Goal: Task Accomplishment & Management: Complete application form

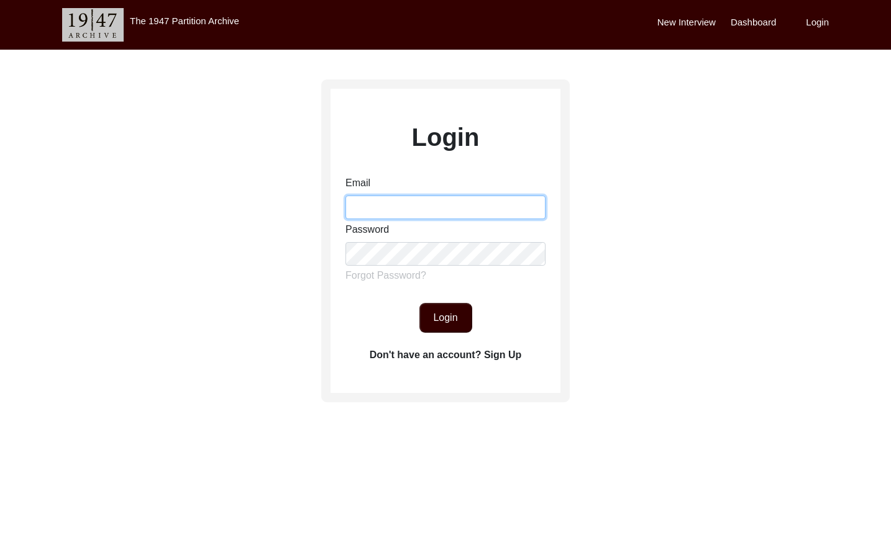
click at [437, 209] on input "Email" at bounding box center [445, 208] width 200 height 24
type input "1"
type input "[EMAIL_ADDRESS][DOMAIN_NAME]"
click at [445, 314] on button "Login" at bounding box center [445, 318] width 53 height 30
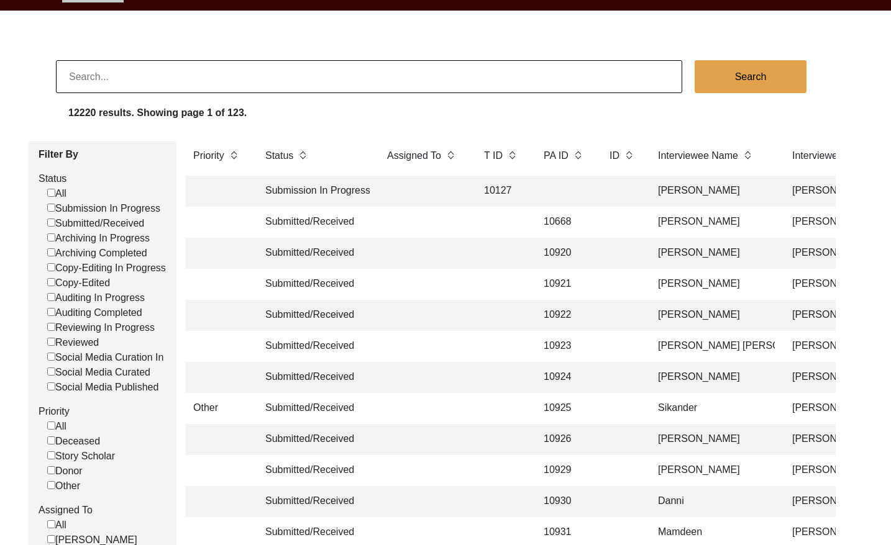
scroll to position [48, 0]
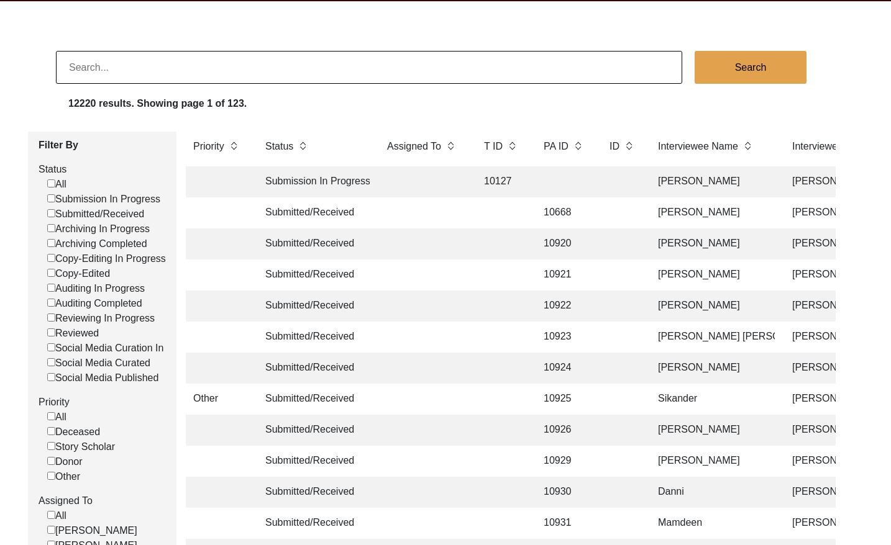
click at [48, 216] on input "Submitted/Received" at bounding box center [51, 213] width 8 height 8
checkbox input "false"
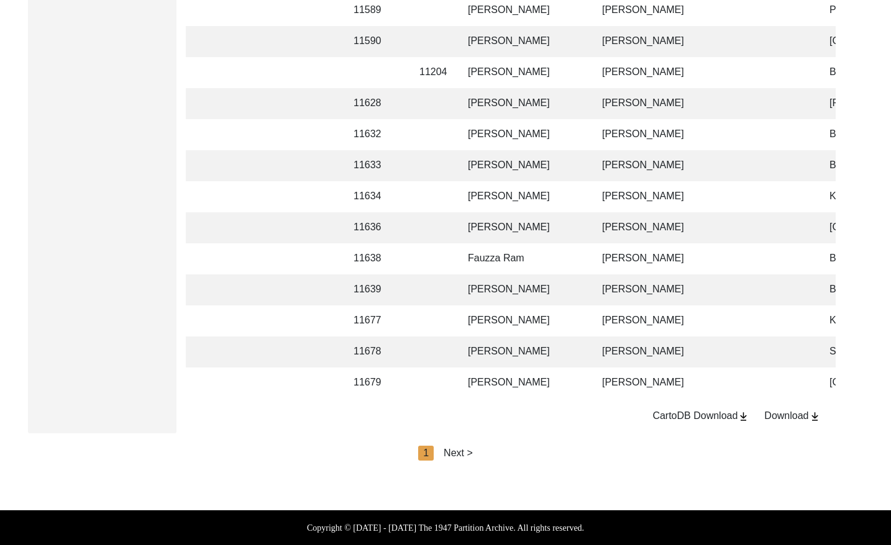
scroll to position [0, 211]
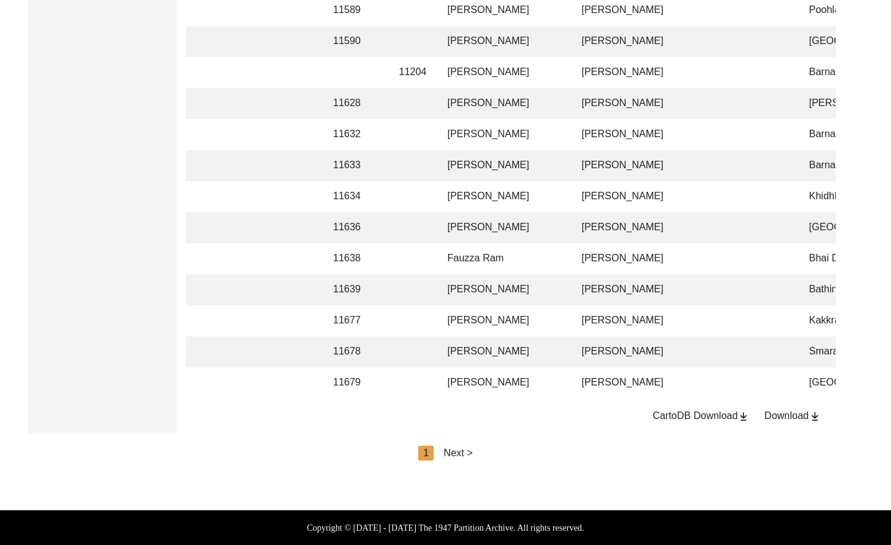
click at [461, 455] on div "Next >" at bounding box center [458, 453] width 29 height 15
click at [461, 455] on div "2" at bounding box center [455, 453] width 16 height 15
click at [477, 454] on div "Next >" at bounding box center [486, 453] width 29 height 15
click at [488, 452] on div "Next >" at bounding box center [486, 453] width 29 height 15
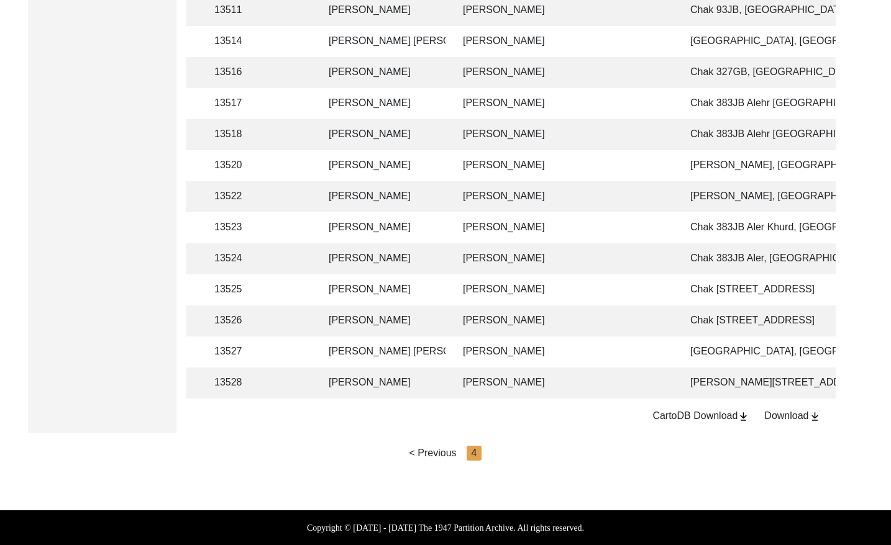
scroll to position [0, 401]
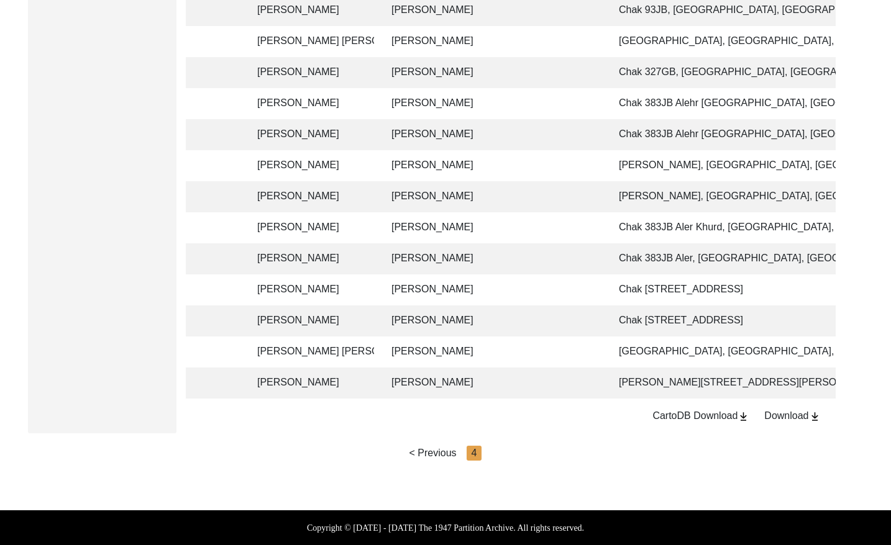
click at [528, 306] on td "[PERSON_NAME]" at bounding box center [492, 321] width 217 height 31
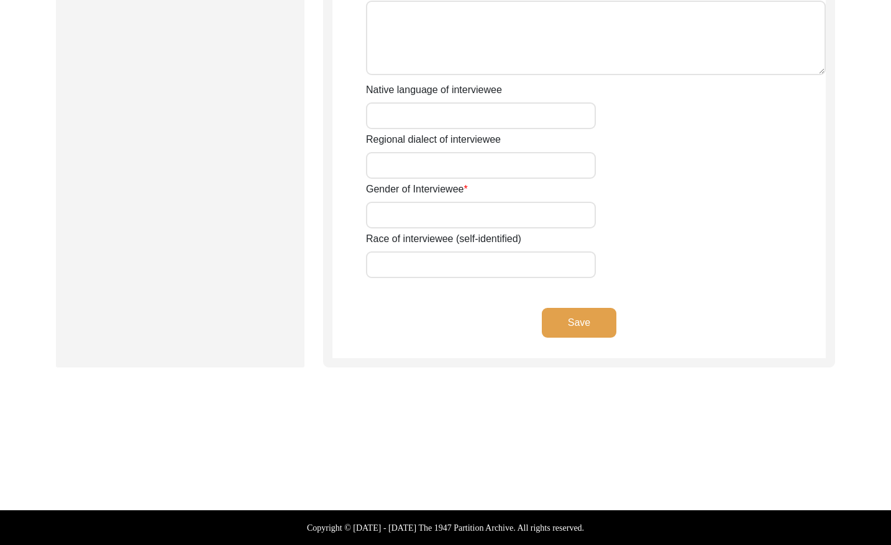
type input "Mr"
type input "[PERSON_NAME]"
type input "Ghani"
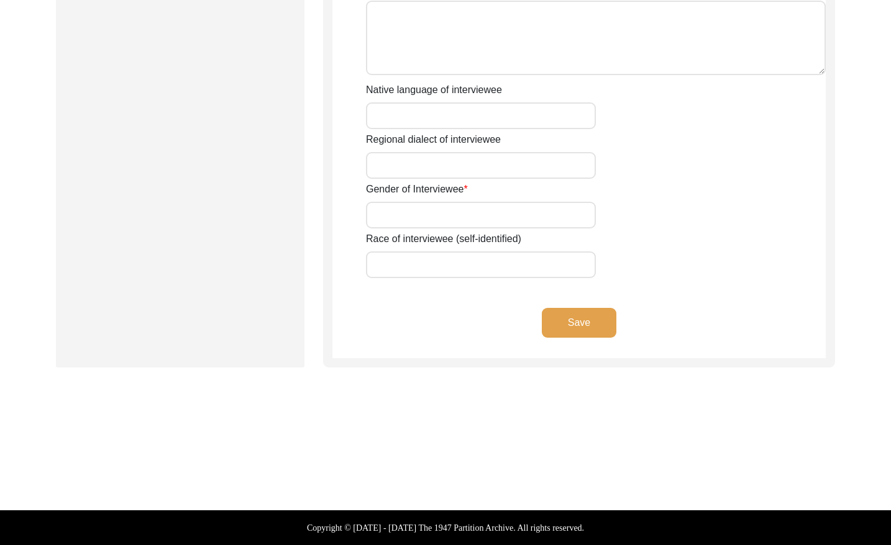
type input "N/A"
type input "[PERSON_NAME]"
type input "N/A"
type input "[PERSON_NAME]"
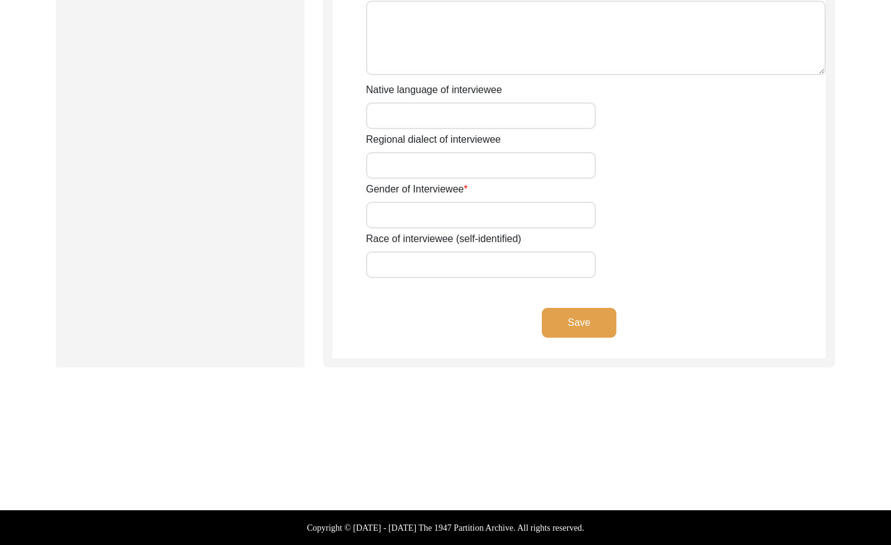
type input "1935"
type input "90 Years"
type input "[DEMOGRAPHIC_DATA]"
type input "N/A"
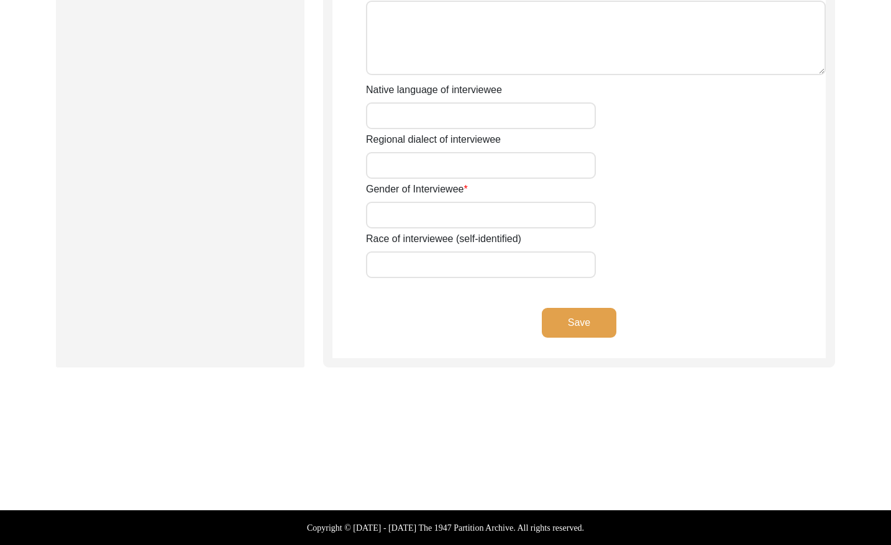
type textarea "N/A"
type input "Punjabi"
type input "Malwai"
type input "[DEMOGRAPHIC_DATA]"
type input "Kumhaar (Rehmani Now)"
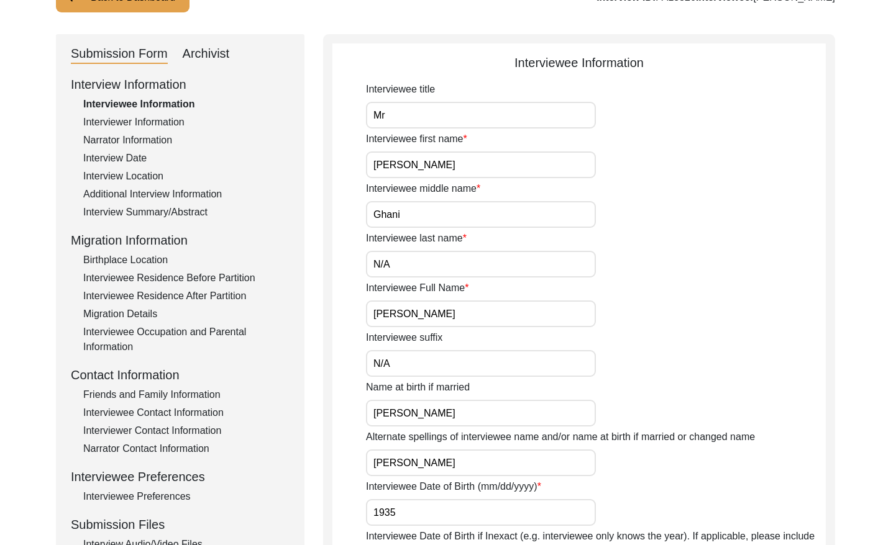
scroll to position [0, 0]
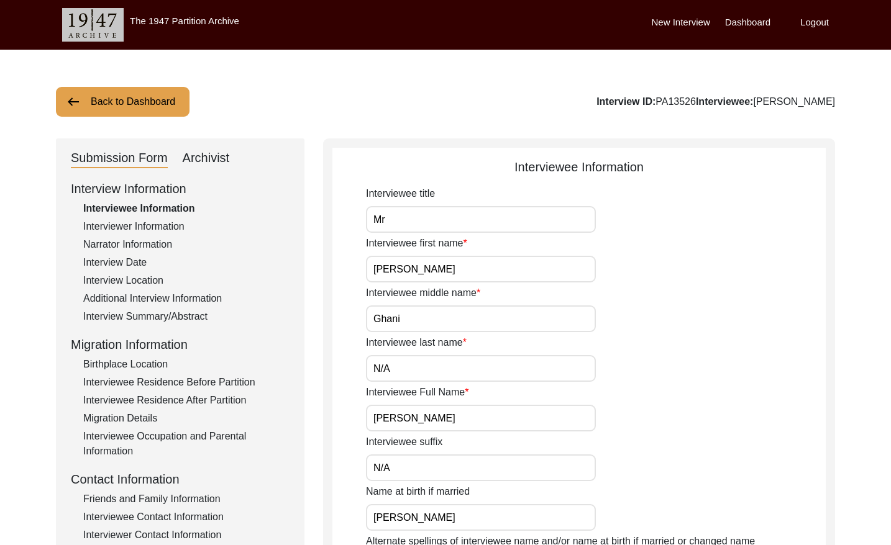
click at [139, 112] on button "Back to Dashboard" at bounding box center [123, 102] width 134 height 30
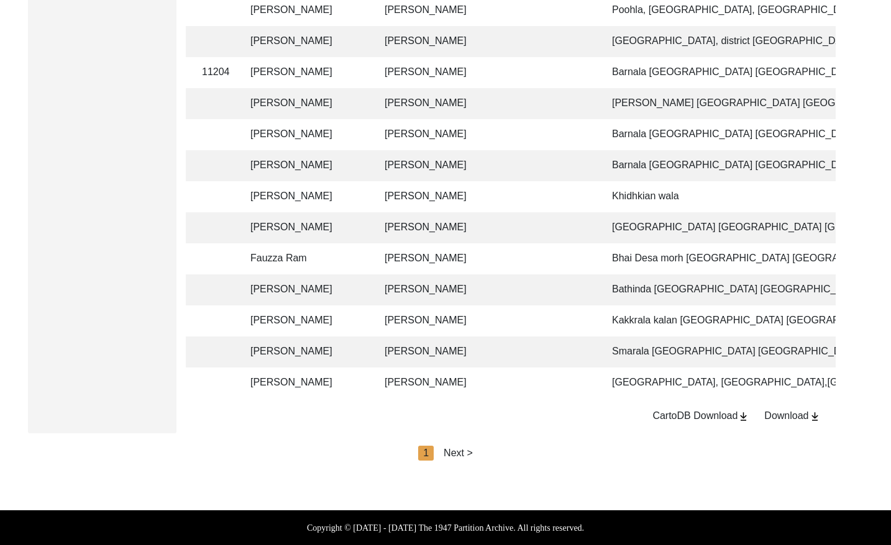
scroll to position [0, 475]
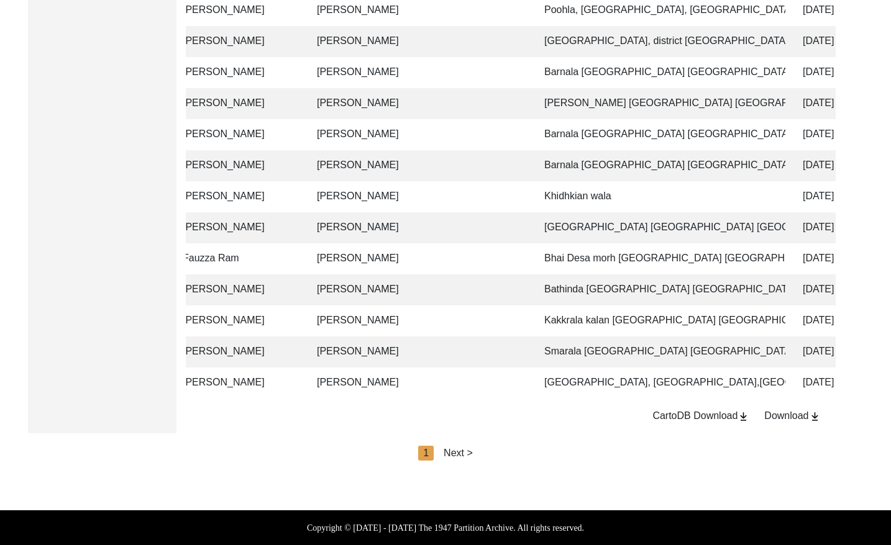
click at [459, 456] on div "Next >" at bounding box center [458, 453] width 29 height 15
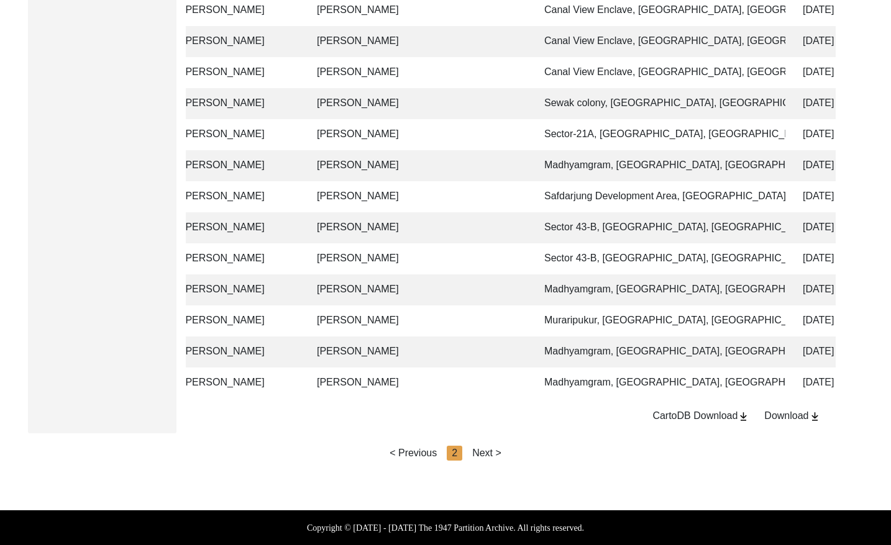
click at [480, 451] on div "Next >" at bounding box center [486, 453] width 29 height 15
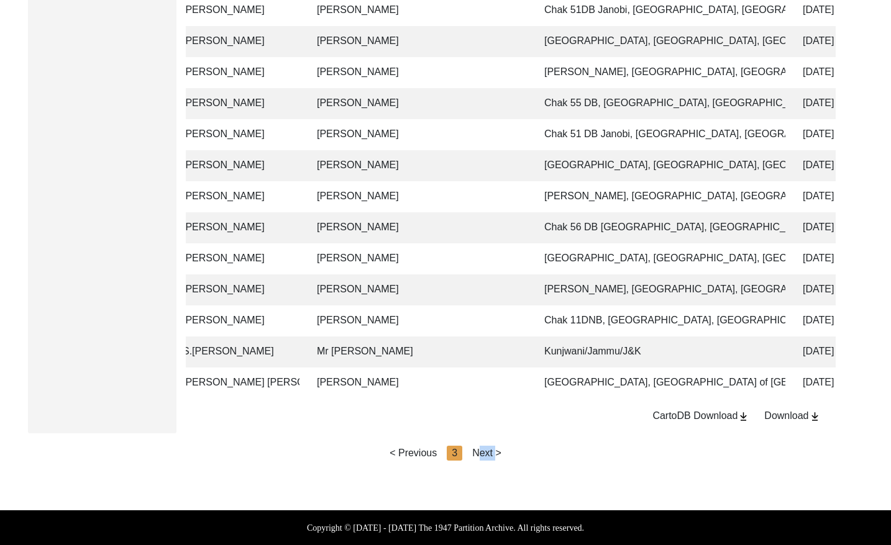
click at [480, 451] on div "Next >" at bounding box center [486, 453] width 29 height 15
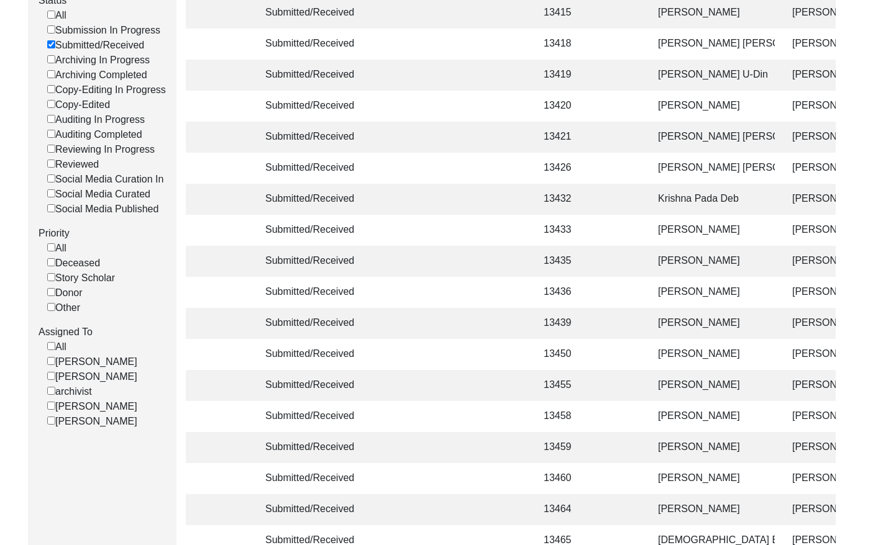
scroll to position [0, 0]
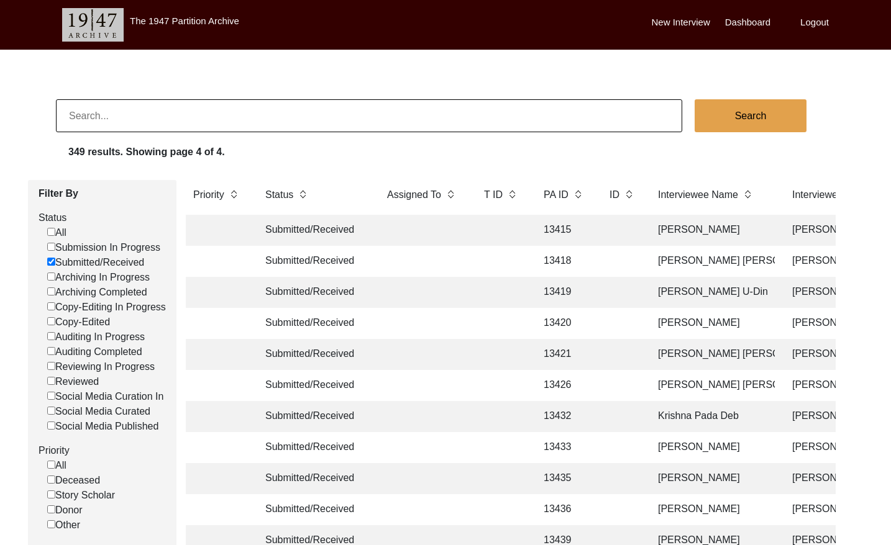
click at [155, 107] on input at bounding box center [369, 115] width 626 height 33
paste input "11527"
type input "11527"
checkbox input "false"
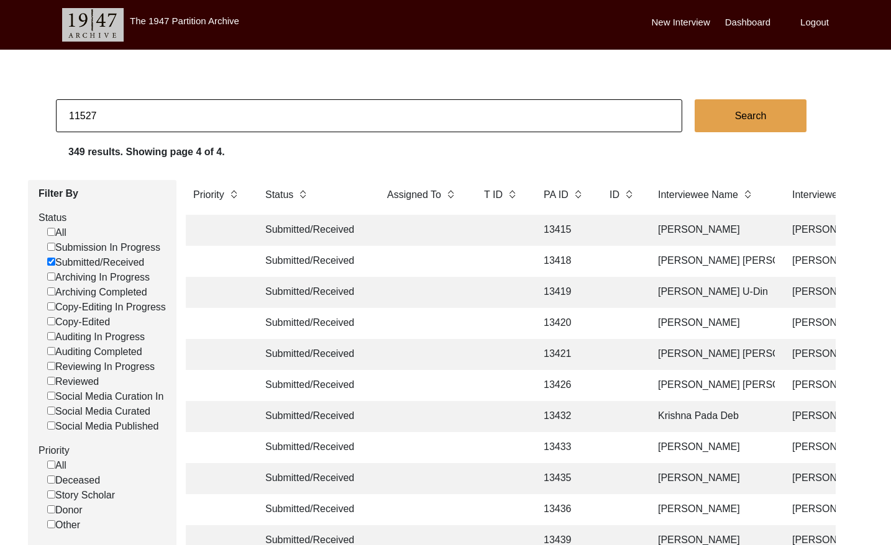
checkbox input "false"
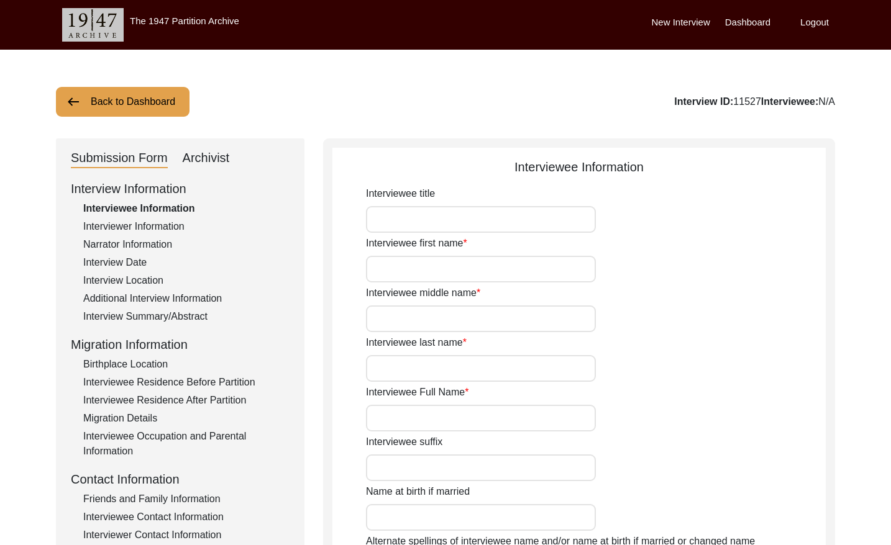
type input "Mr."
type input "[PERSON_NAME]"
type input "Datta"
type input "[PERSON_NAME]"
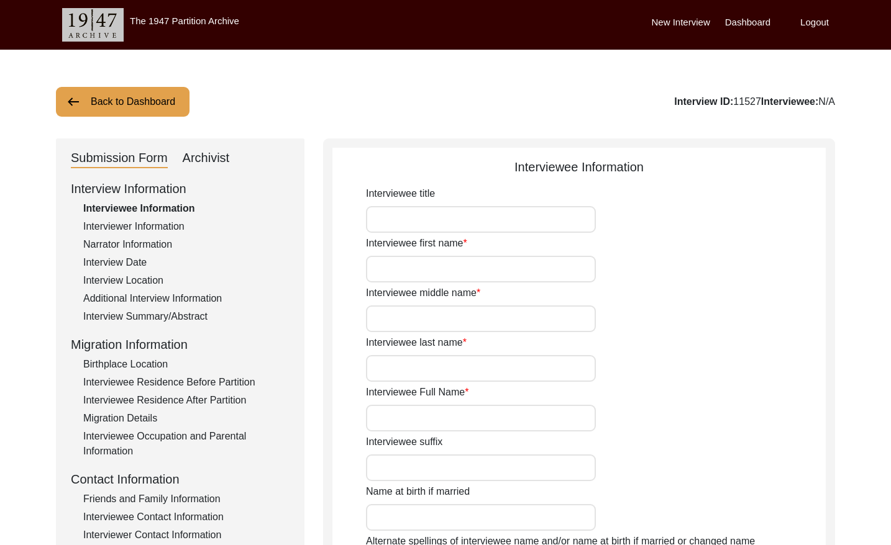
type input "[DATE]"
type input "94"
type input "[DEMOGRAPHIC_DATA]"
type input "Bengali"
type input "[DEMOGRAPHIC_DATA]"
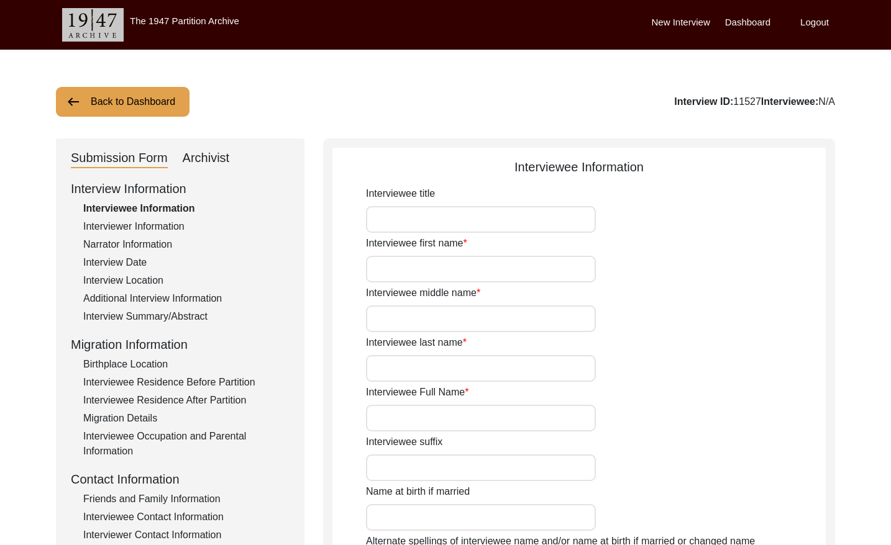
type input "Bengali"
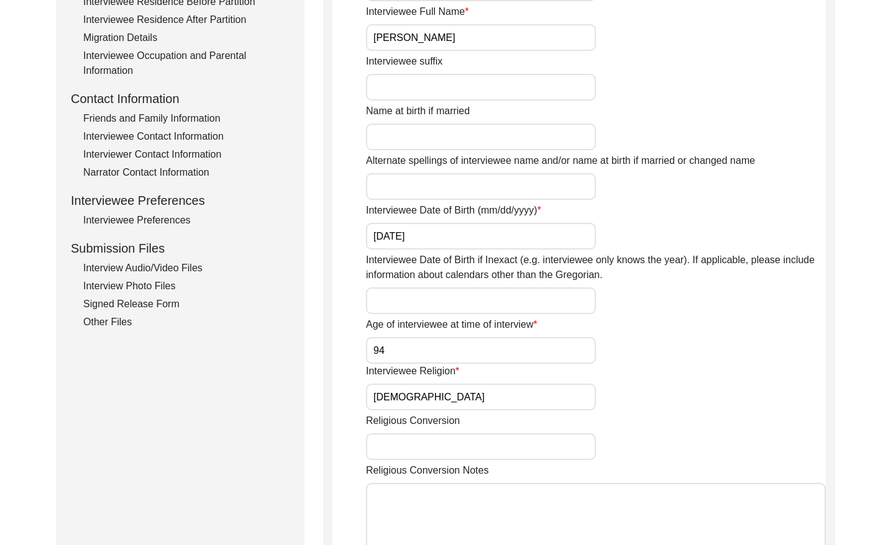
click at [182, 267] on div "Interview Audio/Video Files" at bounding box center [186, 268] width 206 height 15
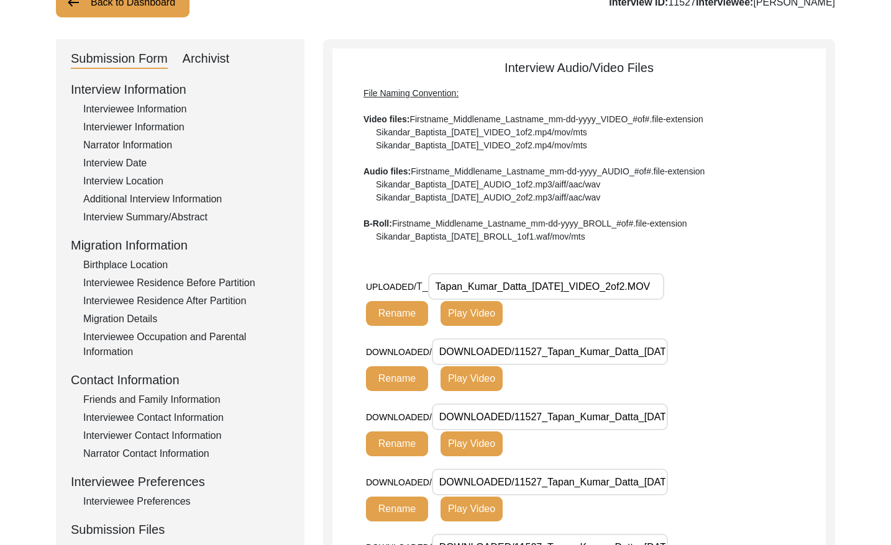
scroll to position [98, 0]
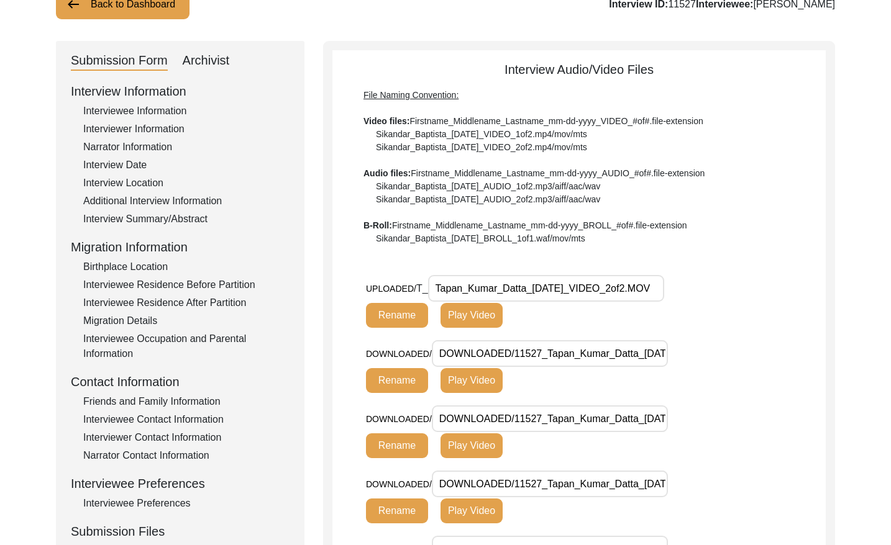
click at [133, 8] on button "Back to Dashboard" at bounding box center [123, 4] width 134 height 30
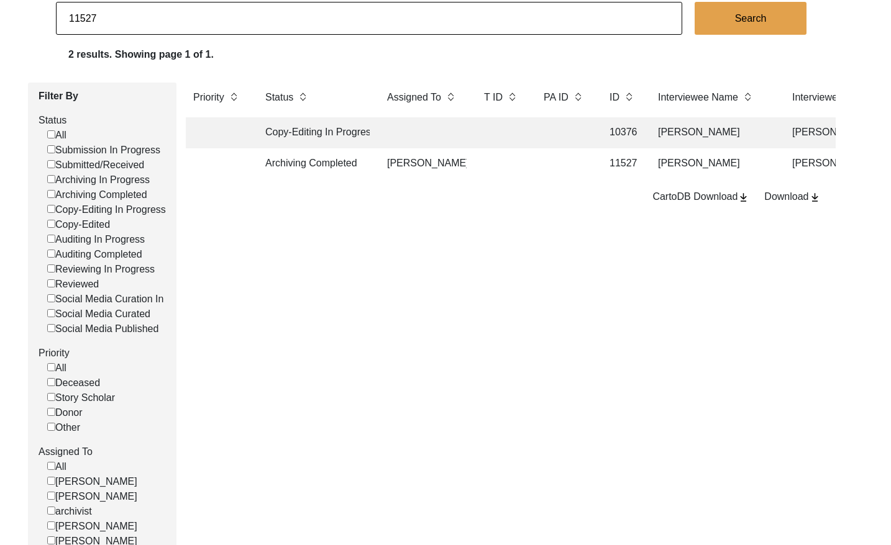
click at [167, 27] on input "11527" at bounding box center [369, 18] width 626 height 33
type input "11528"
checkbox input "false"
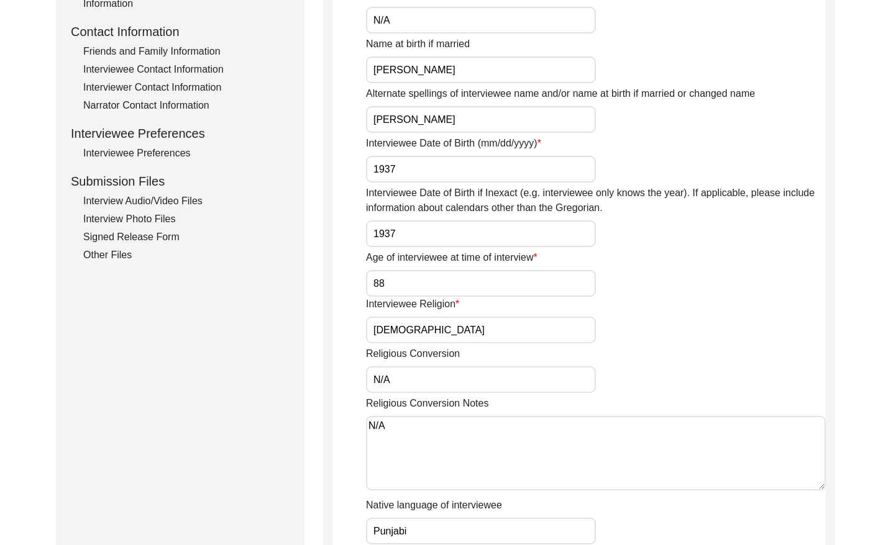
click at [165, 203] on div "Interview Audio/Video Files" at bounding box center [186, 201] width 206 height 15
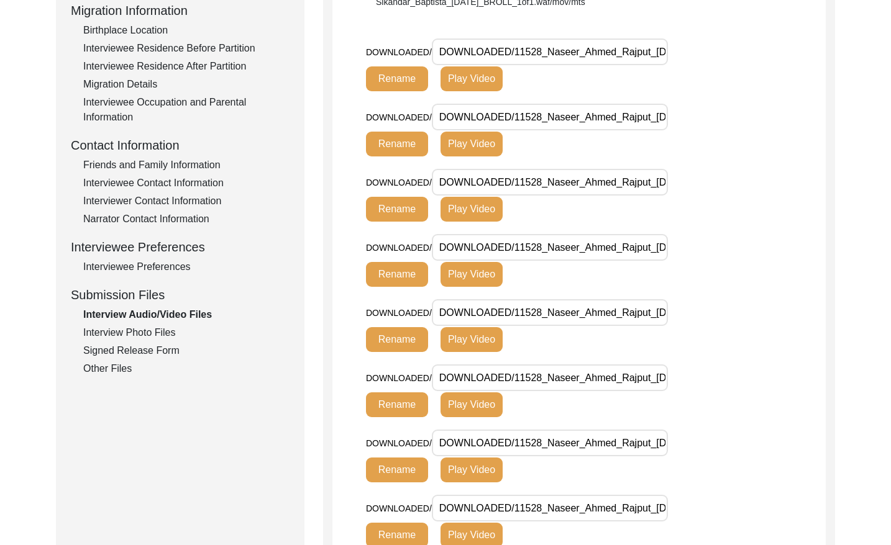
scroll to position [431, 0]
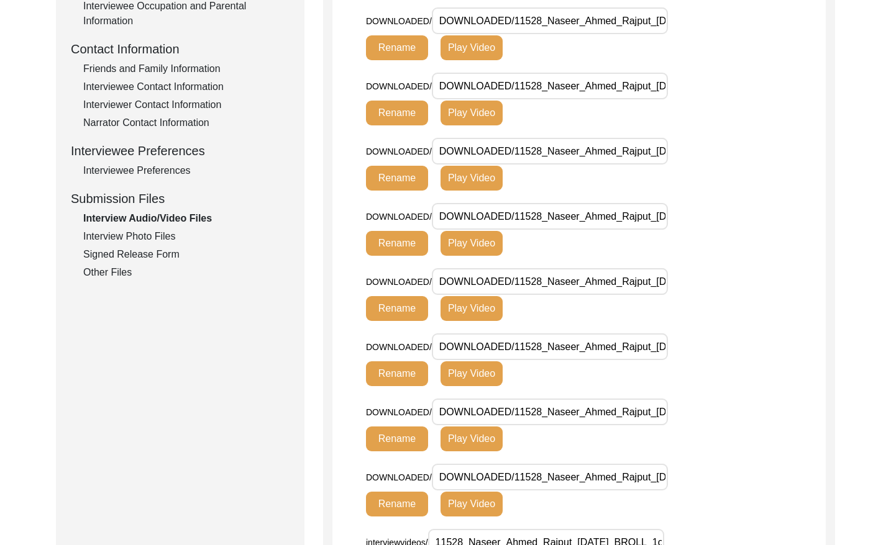
click at [127, 242] on div "Interview Photo Files" at bounding box center [186, 236] width 206 height 15
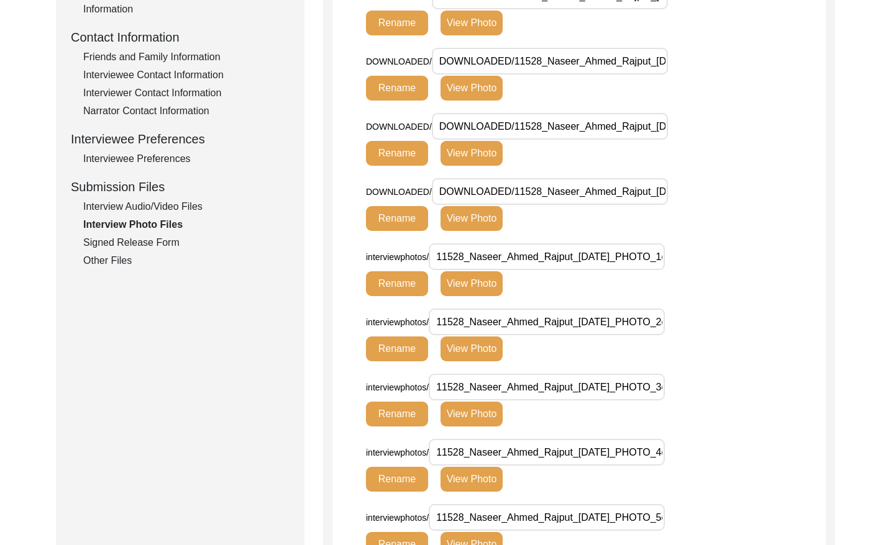
click at [170, 240] on div "Signed Release Form" at bounding box center [186, 242] width 206 height 15
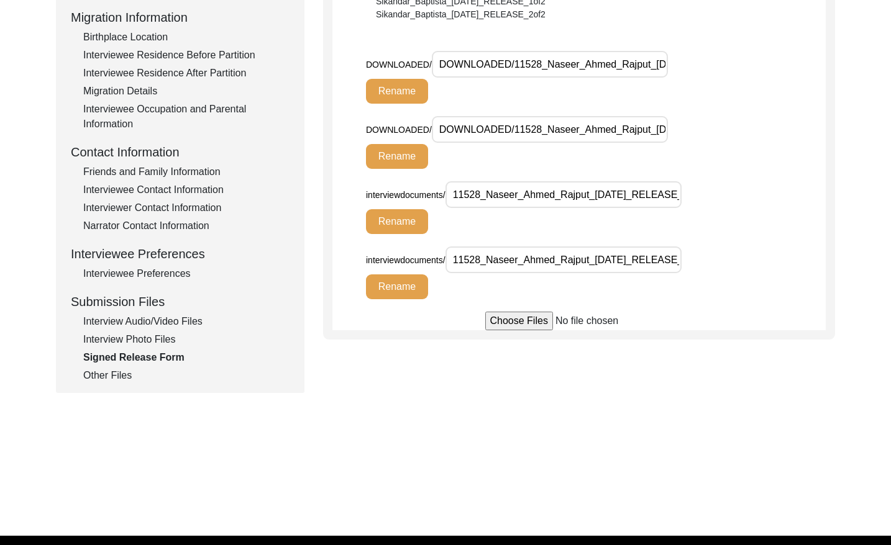
scroll to position [353, 0]
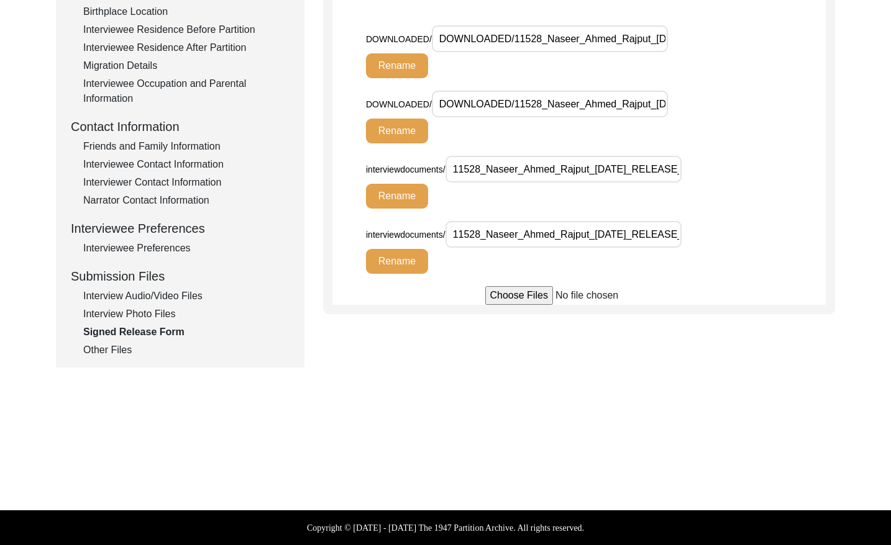
click at [106, 349] on div "Other Files" at bounding box center [186, 350] width 206 height 15
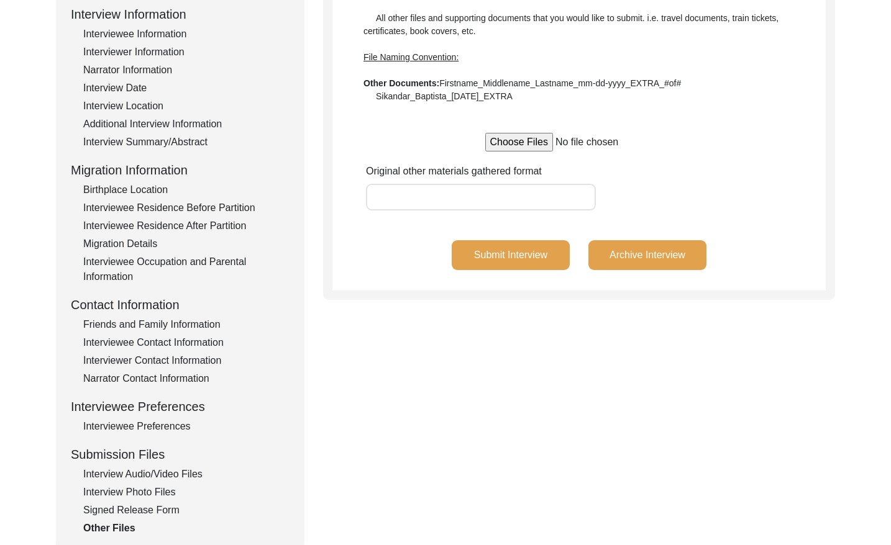
scroll to position [0, 0]
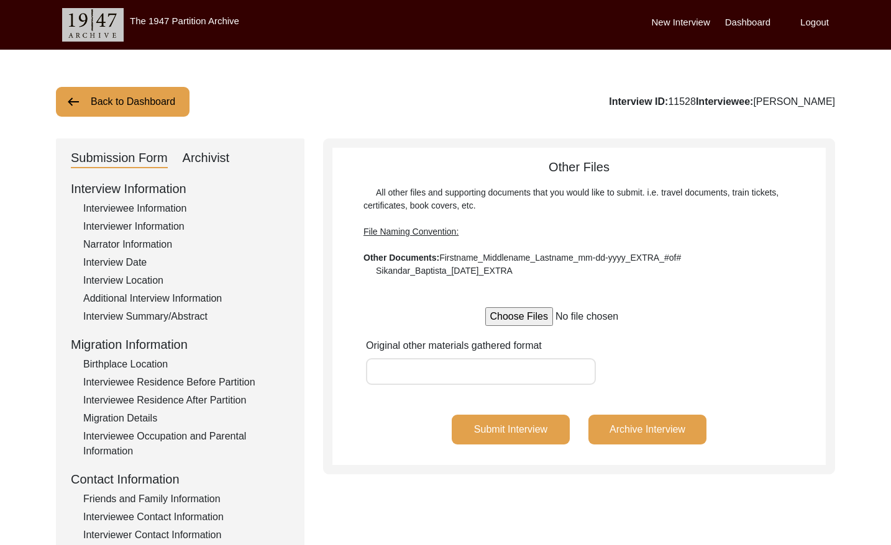
click at [132, 109] on button "Back to Dashboard" at bounding box center [123, 102] width 134 height 30
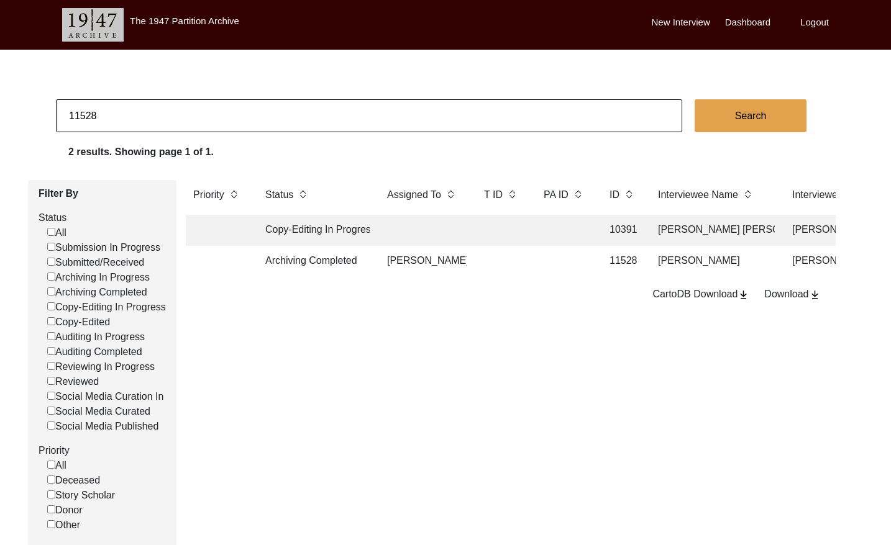
click at [158, 117] on input "11528" at bounding box center [369, 115] width 626 height 33
type input "11529"
checkbox input "false"
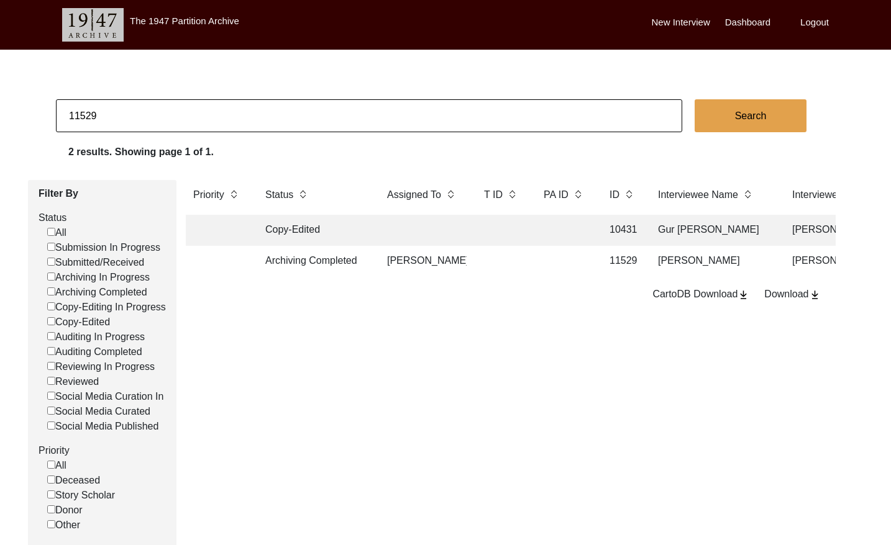
click at [537, 268] on td at bounding box center [564, 261] width 56 height 31
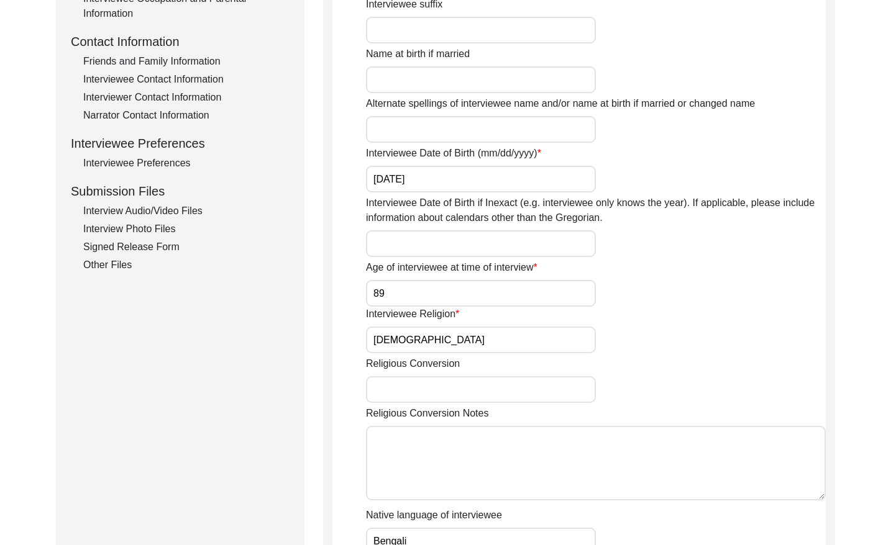
drag, startPoint x: 181, startPoint y: 213, endPoint x: 199, endPoint y: 211, distance: 18.1
click at [181, 213] on div "Interview Audio/Video Files" at bounding box center [186, 211] width 206 height 15
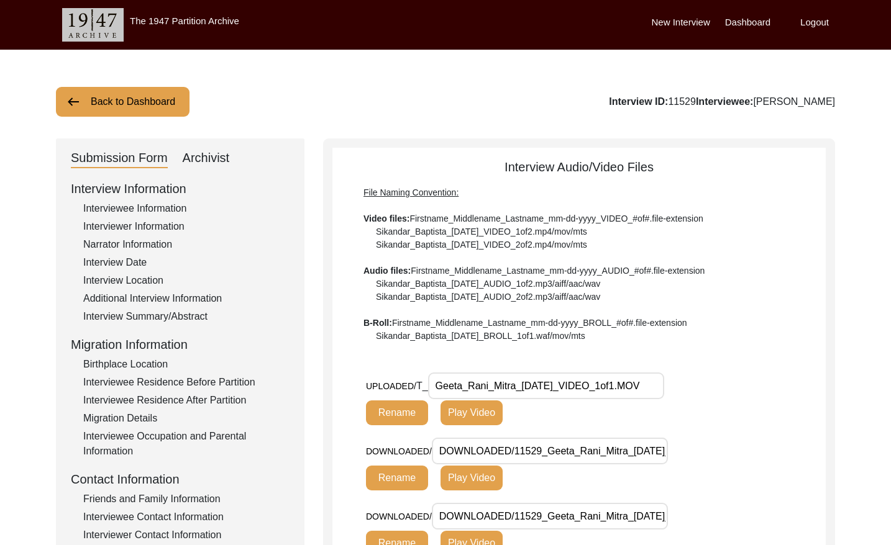
click at [111, 103] on button "Back to Dashboard" at bounding box center [123, 102] width 134 height 30
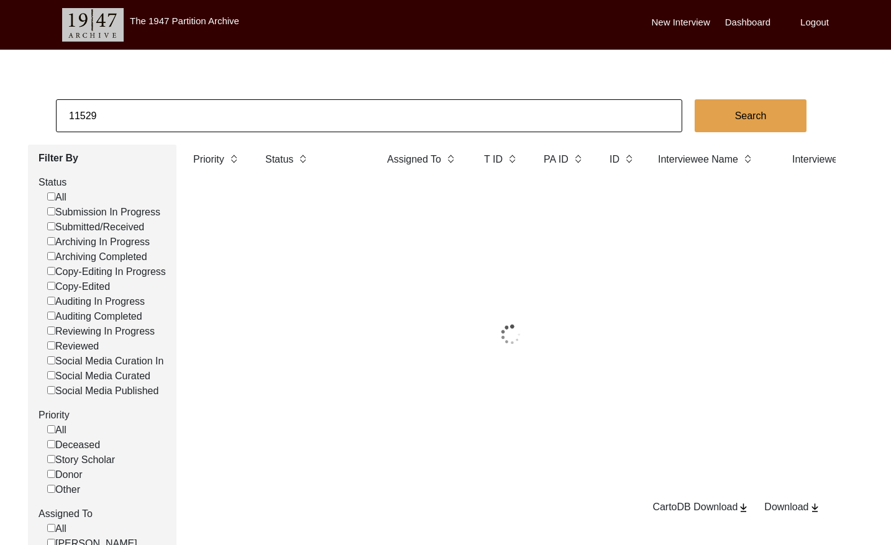
click at [136, 117] on input "11529" at bounding box center [369, 115] width 626 height 33
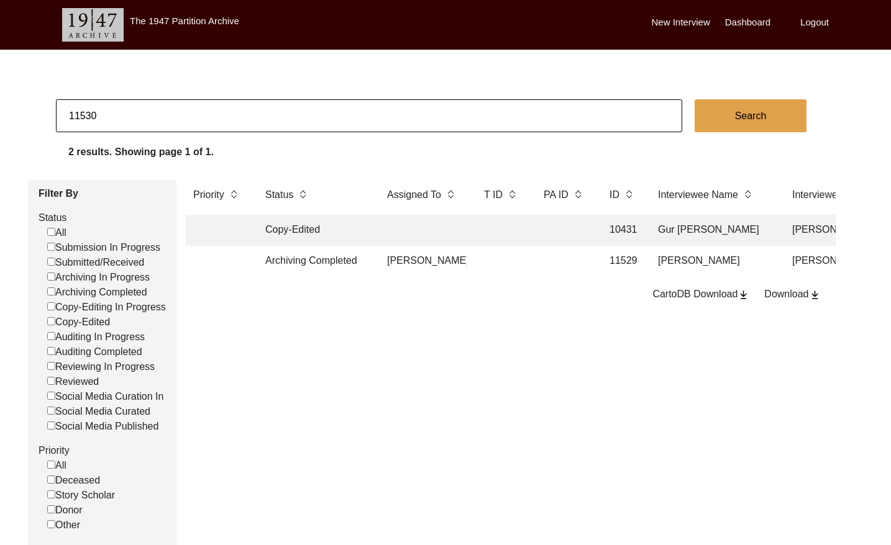
type input "11530"
checkbox input "false"
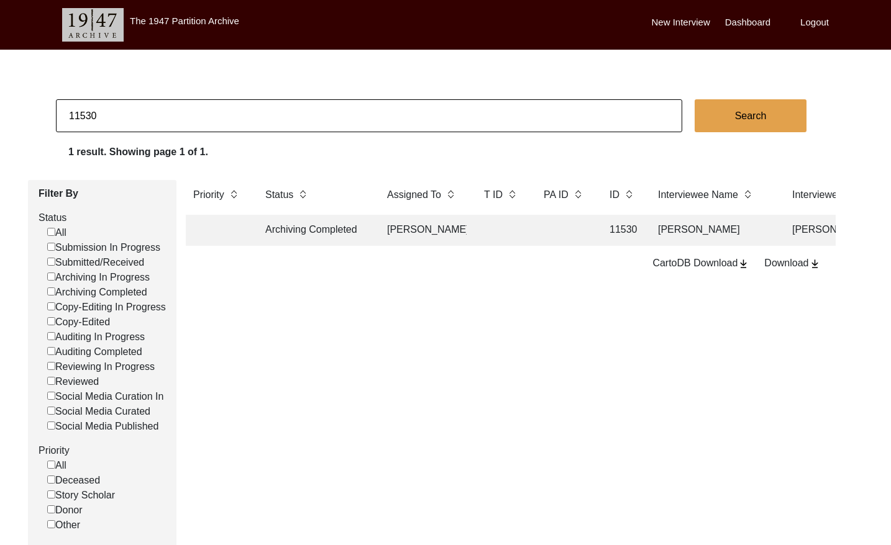
click at [497, 227] on td at bounding box center [502, 230] width 50 height 31
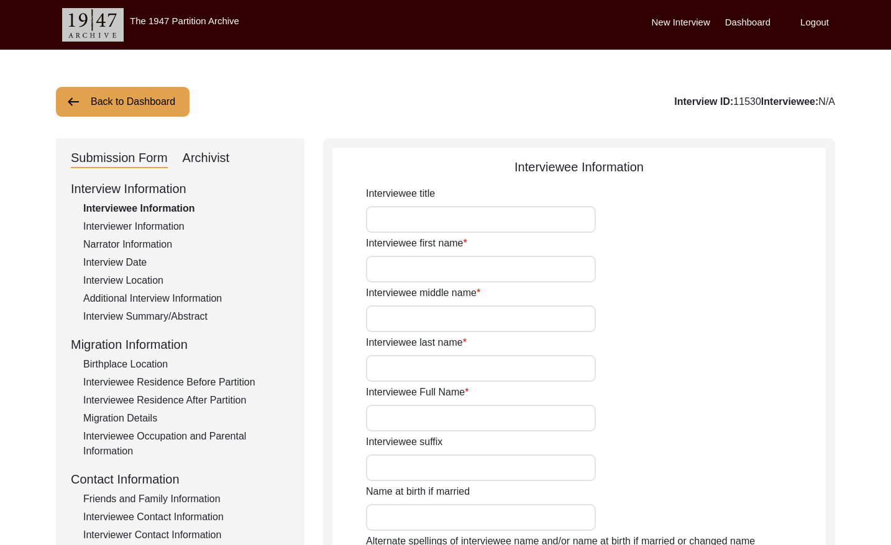
type input "Mr."
type input "Nisar"
type input "[PERSON_NAME]"
type input "Jut"
type input "[PERSON_NAME]"
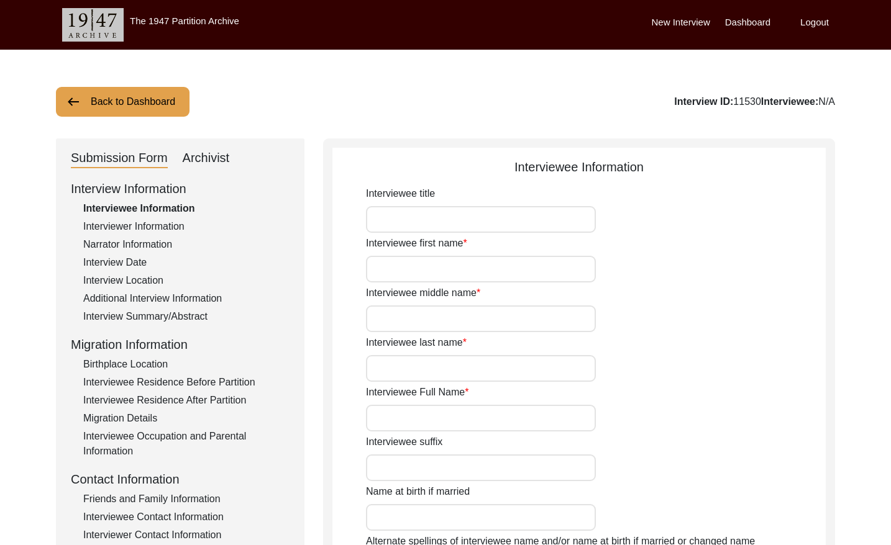
type input "N/A"
type input "[PERSON_NAME]"
type input "1937"
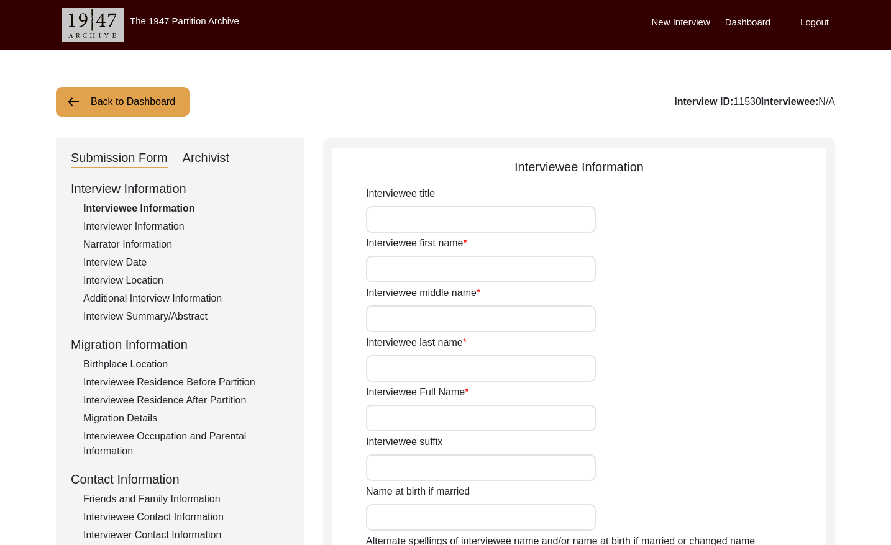
type input "88"
type input "[DEMOGRAPHIC_DATA]"
type input "N/A"
type textarea "N/A"
type input "Punjabi"
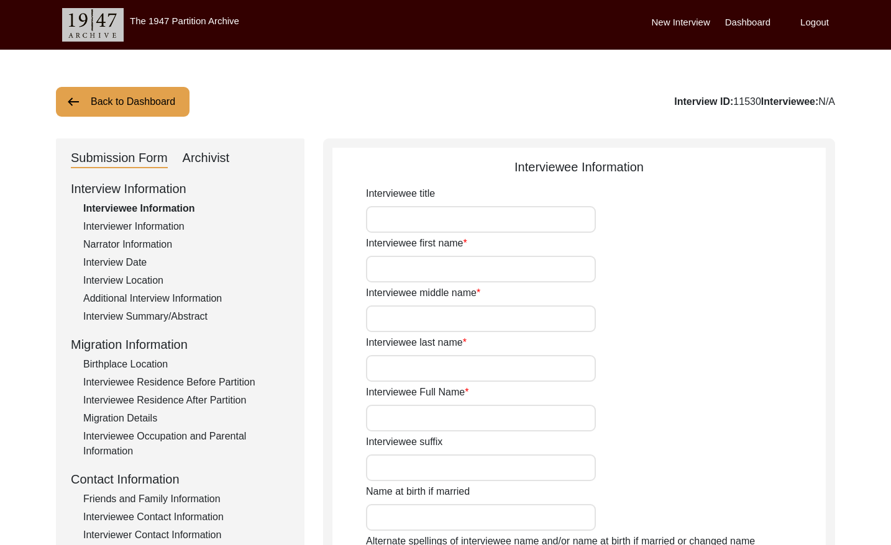
type input "Malwai"
type input "[DEMOGRAPHIC_DATA]"
type input "Jut (Salh is the gotra)"
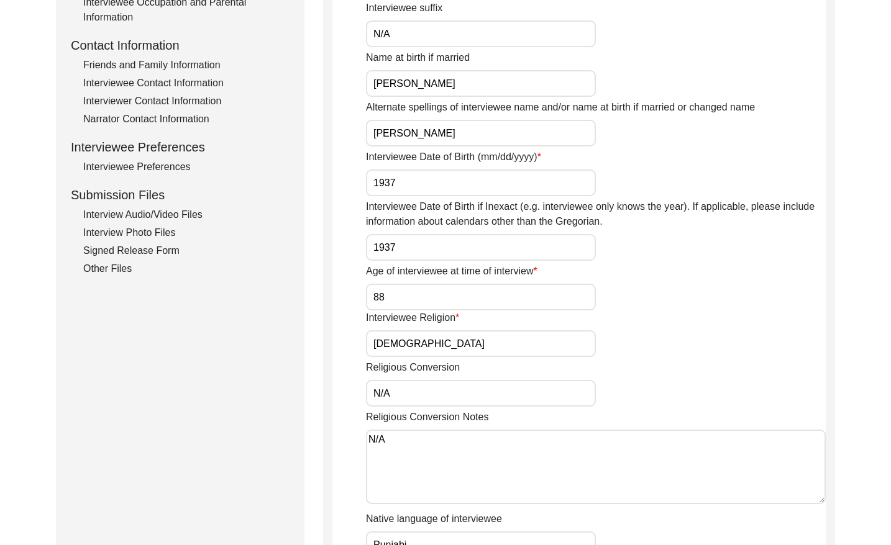
drag, startPoint x: 180, startPoint y: 219, endPoint x: 189, endPoint y: 215, distance: 10.0
click at [180, 219] on div "Interview Audio/Video Files" at bounding box center [186, 215] width 206 height 15
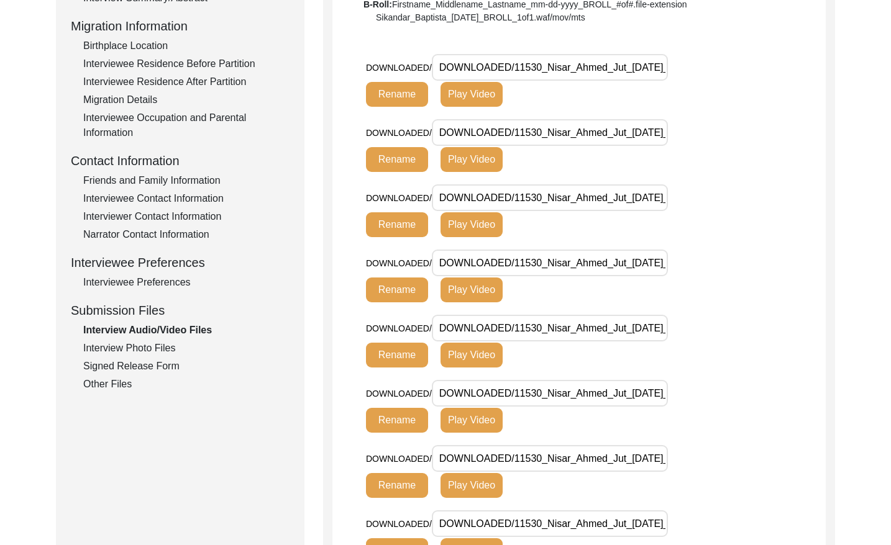
scroll to position [449, 0]
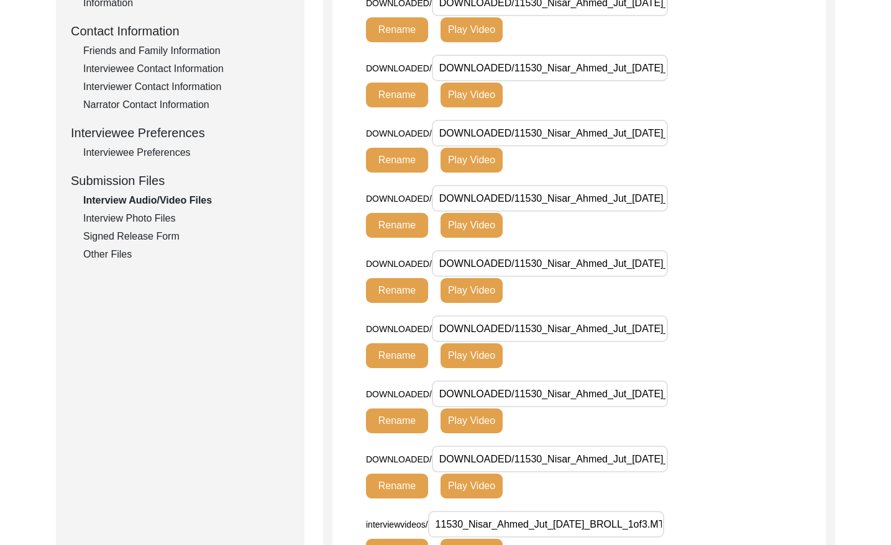
click at [166, 219] on div "Interview Photo Files" at bounding box center [186, 218] width 206 height 15
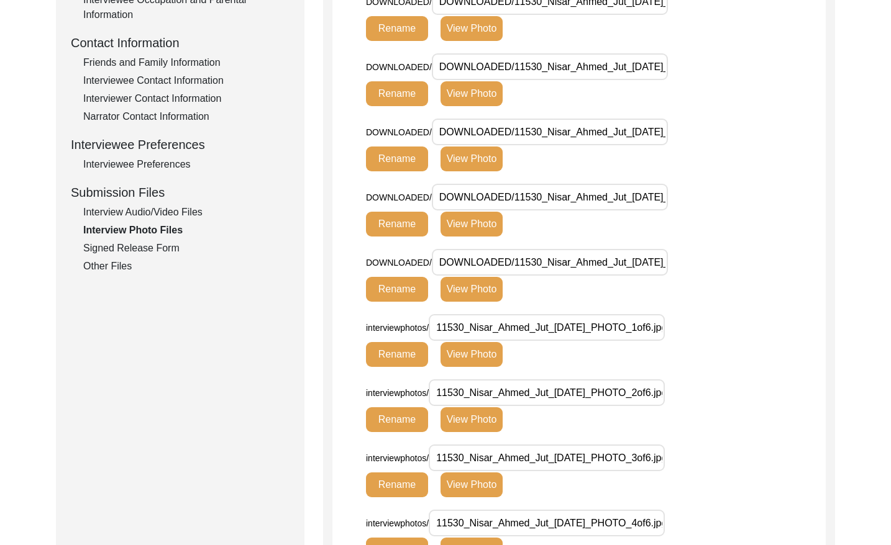
click at [140, 245] on div "Signed Release Form" at bounding box center [186, 248] width 206 height 15
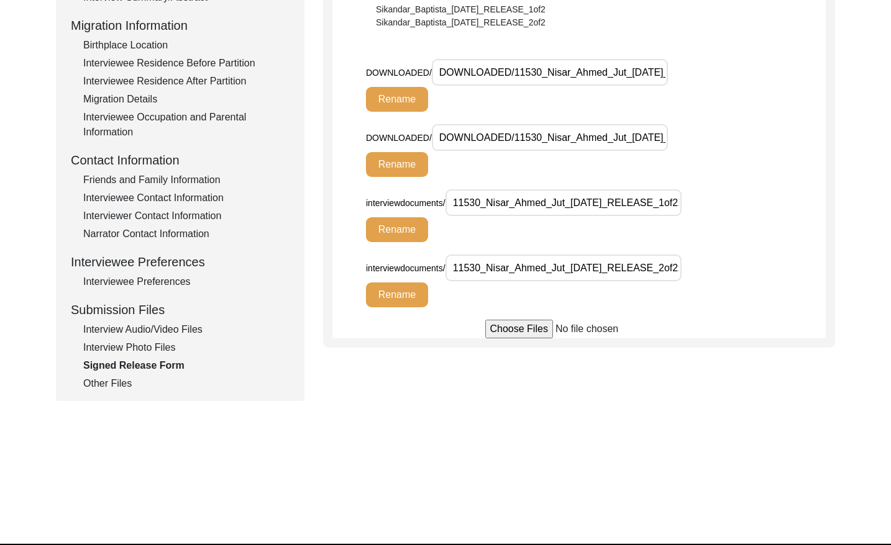
scroll to position [353, 0]
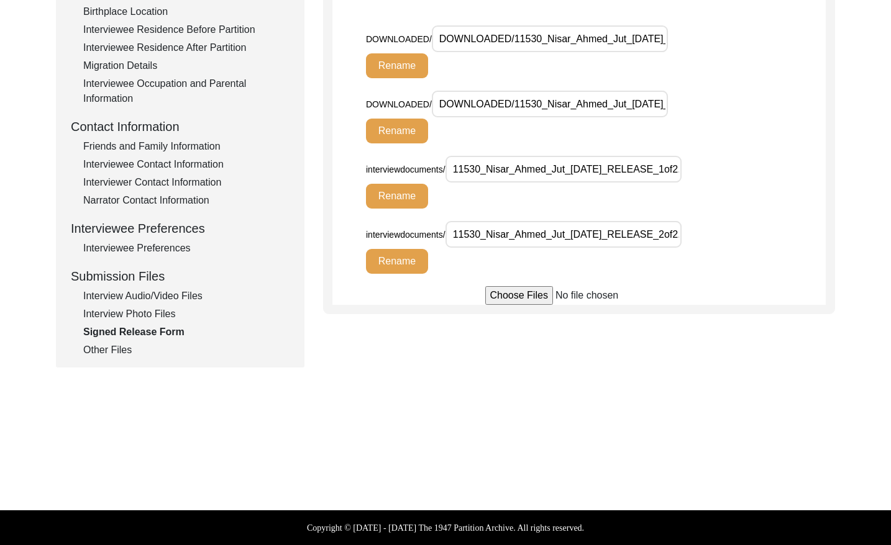
click at [101, 346] on div "Other Files" at bounding box center [186, 350] width 206 height 15
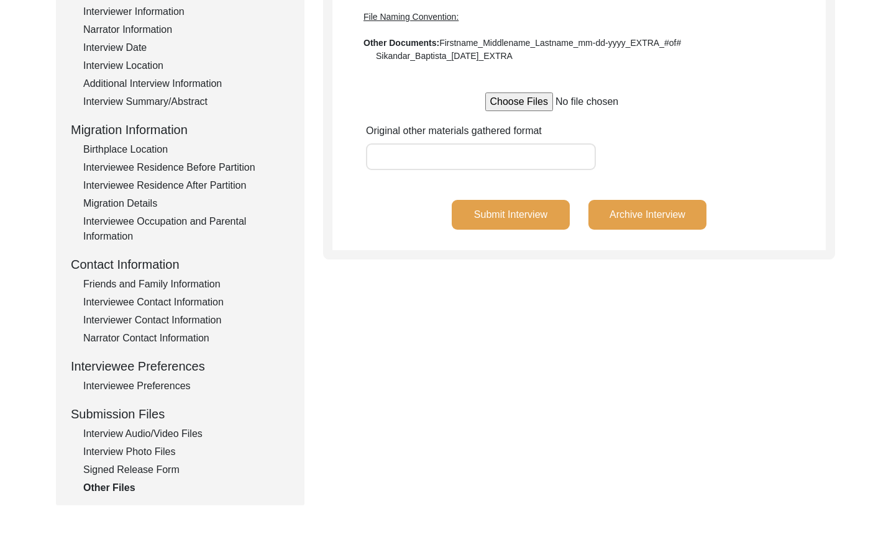
scroll to position [0, 0]
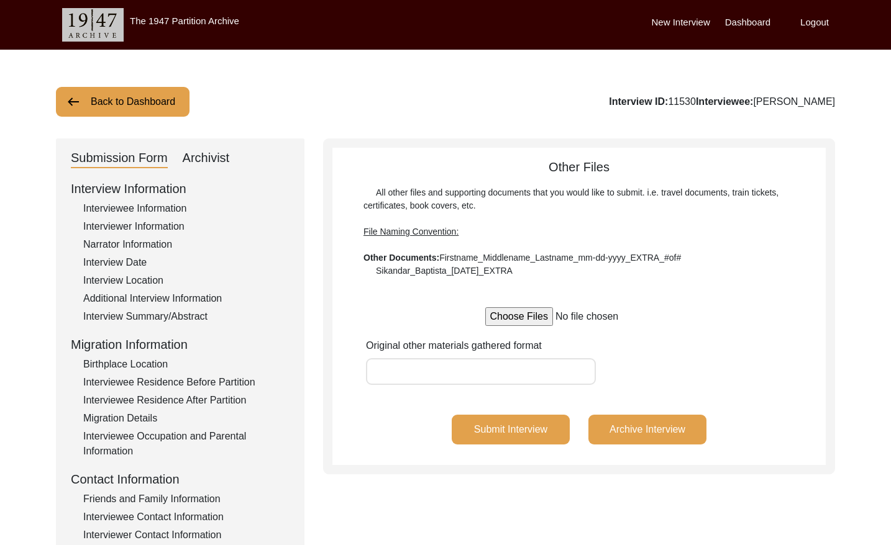
click at [134, 97] on button "Back to Dashboard" at bounding box center [123, 102] width 134 height 30
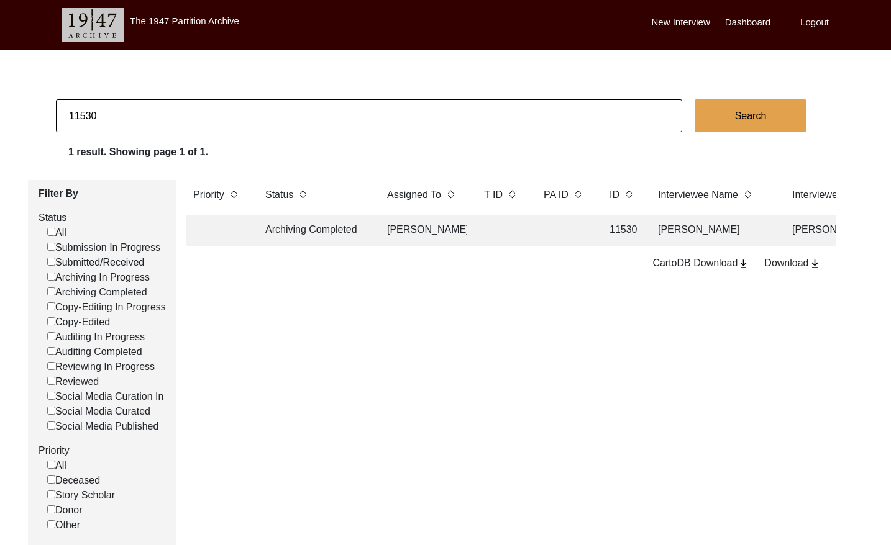
click at [152, 114] on input "11530" at bounding box center [369, 115] width 626 height 33
type input "11531"
checkbox input "false"
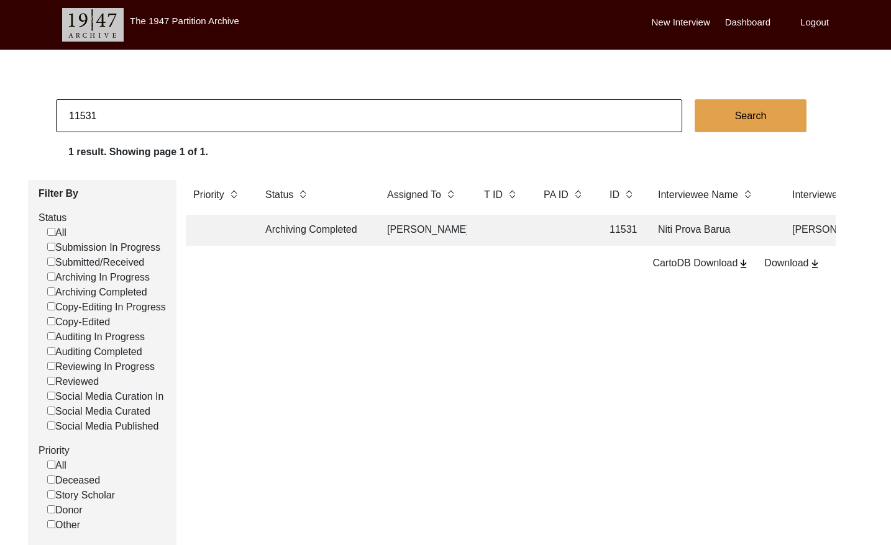
click at [516, 241] on td at bounding box center [502, 230] width 50 height 31
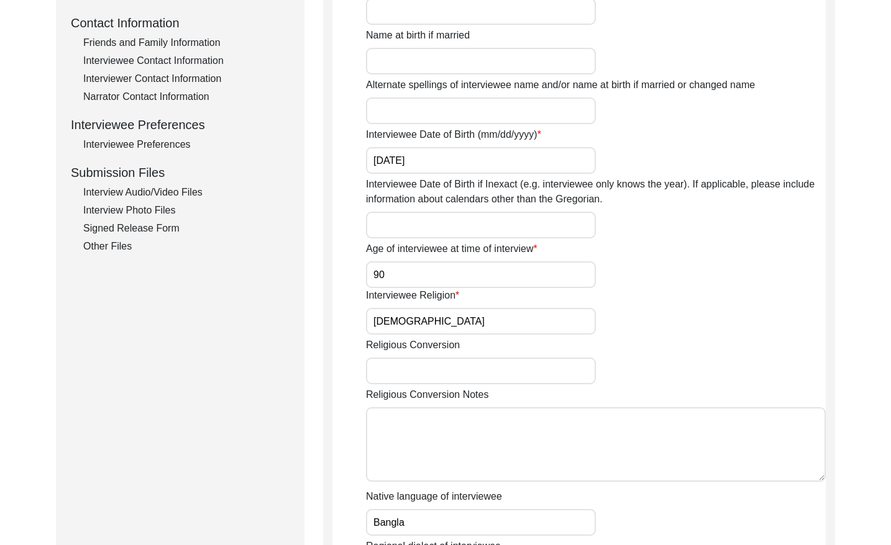
click at [173, 191] on div "Interview Audio/Video Files" at bounding box center [186, 192] width 206 height 15
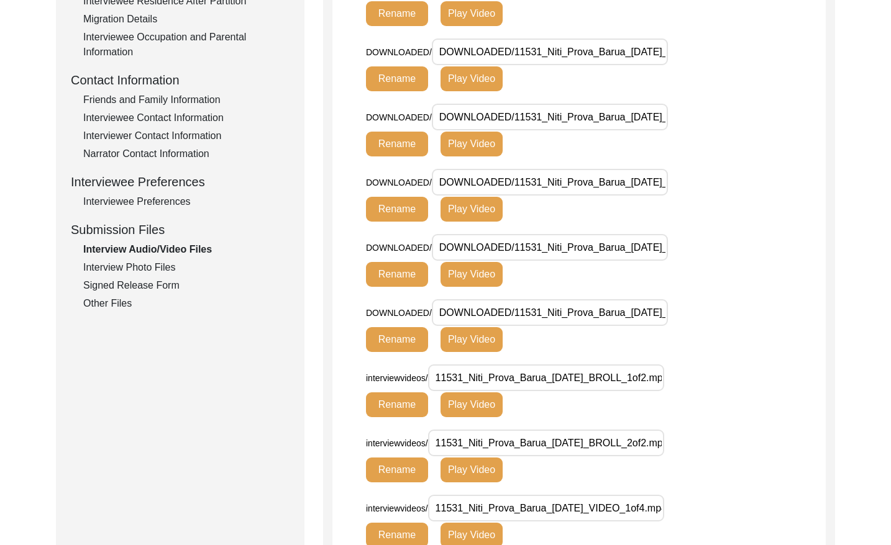
click at [163, 267] on div "Interview Photo Files" at bounding box center [186, 267] width 206 height 15
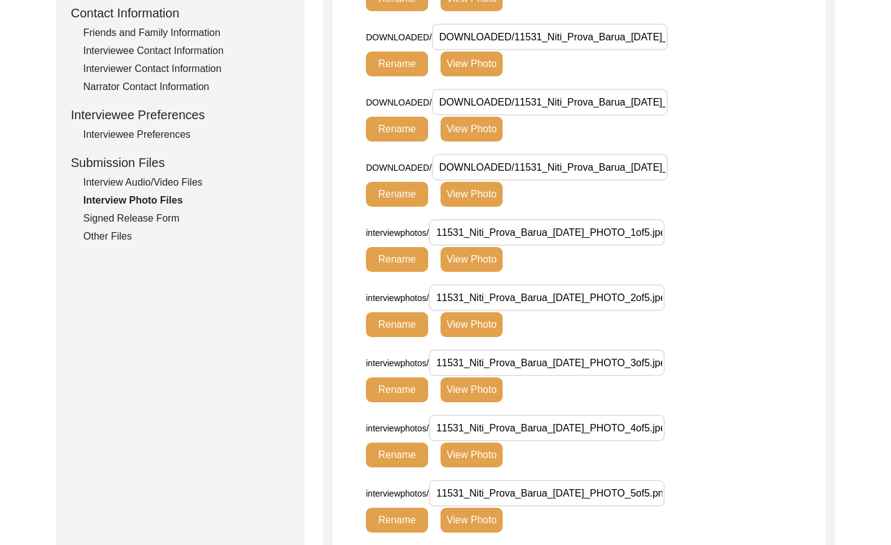
click at [152, 221] on div "Signed Release Form" at bounding box center [186, 218] width 206 height 15
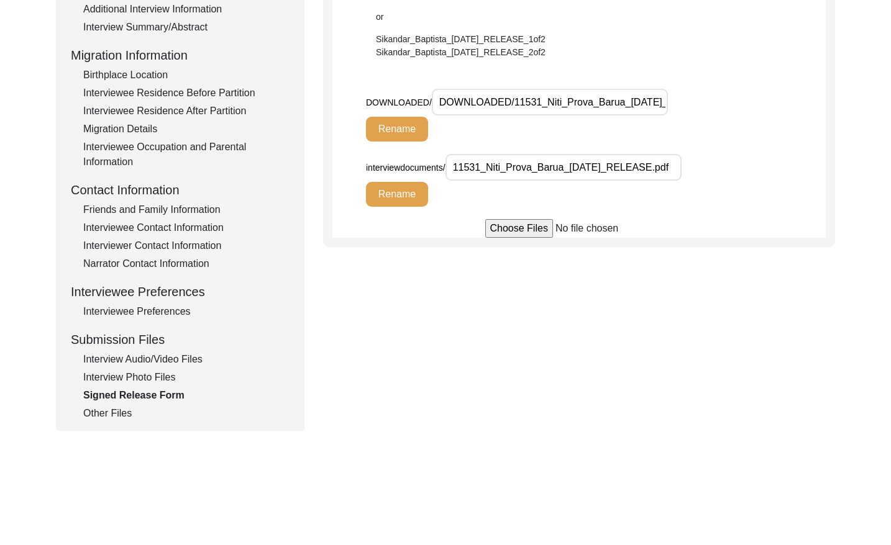
scroll to position [353, 0]
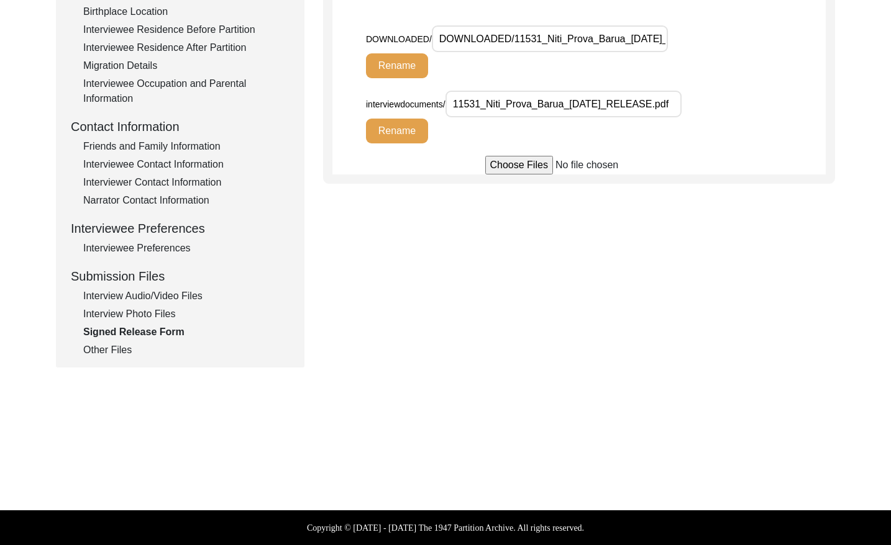
click at [91, 347] on div "Other Files" at bounding box center [186, 350] width 206 height 15
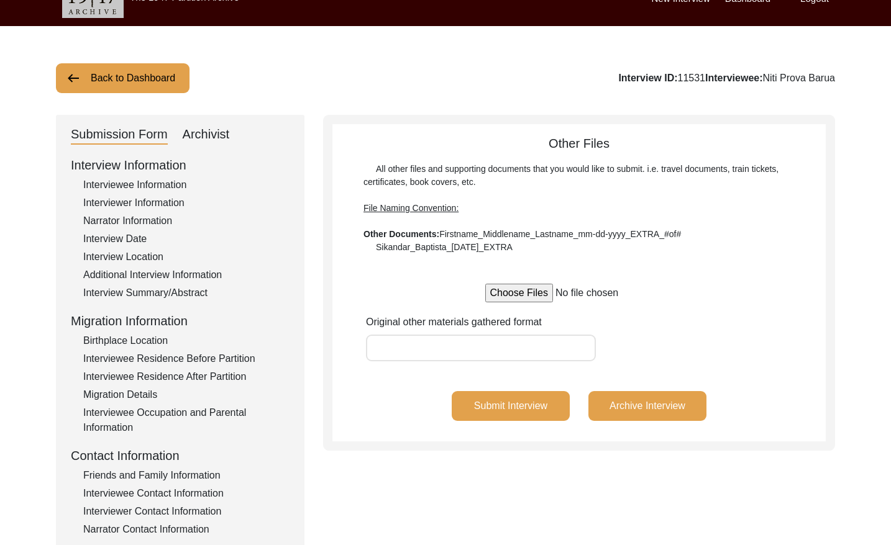
scroll to position [1, 0]
